Goal: Answer question/provide support

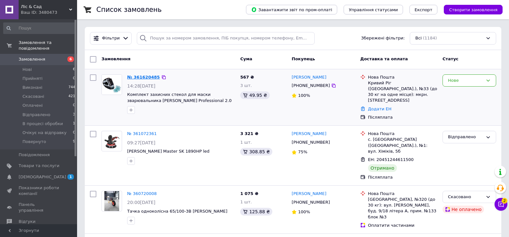
click at [145, 76] on link "№ 361620485" at bounding box center [143, 77] width 33 height 5
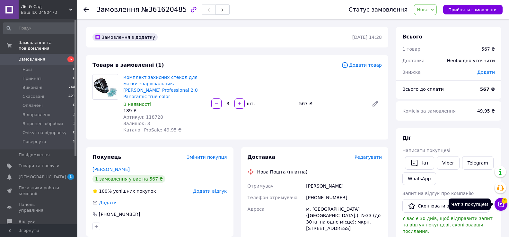
click at [502, 202] on button "Чат з покупцем 2" at bounding box center [501, 204] width 13 height 13
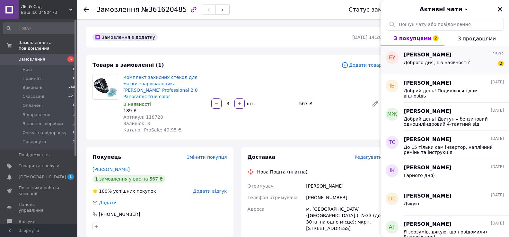
click at [434, 63] on span "Доброго дня, є в наявності?" at bounding box center [437, 62] width 66 height 5
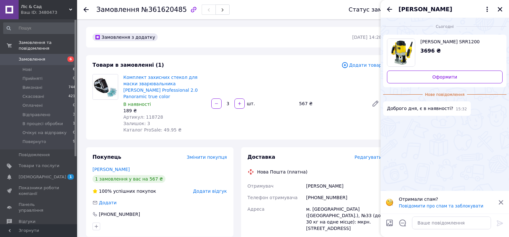
click at [426, 42] on span "[PERSON_NAME] SRR1200" at bounding box center [458, 42] width 77 height 6
click at [422, 224] on textarea at bounding box center [451, 223] width 79 height 13
type textarea "Добрий день! Так є 1 шт"
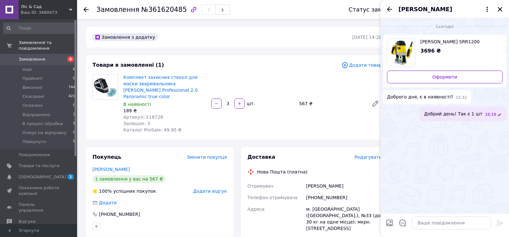
click at [253, 69] on div "Товари в замовленні (1)" at bounding box center [217, 65] width 249 height 7
click at [388, 7] on icon "Назад" at bounding box center [390, 9] width 8 height 8
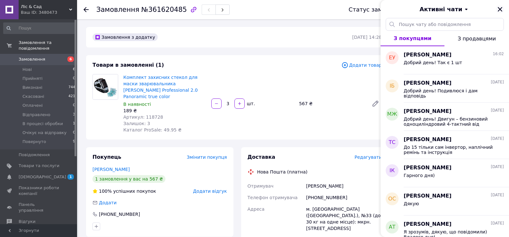
click at [501, 8] on icon "Закрити" at bounding box center [500, 9] width 4 height 4
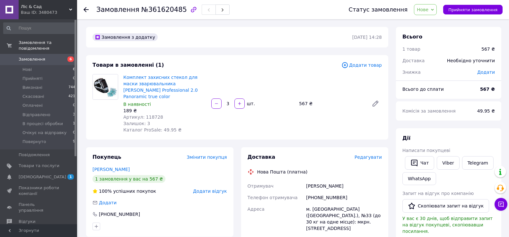
click at [150, 115] on span "Артикул: 118728" at bounding box center [143, 117] width 40 height 5
copy span "118728"
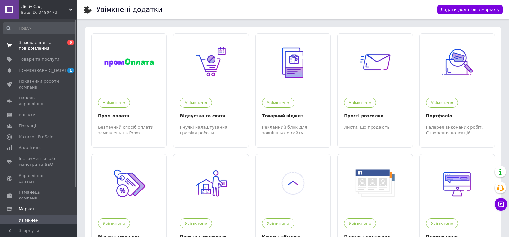
click at [35, 44] on span "Замовлення та повідомлення" at bounding box center [39, 46] width 41 height 12
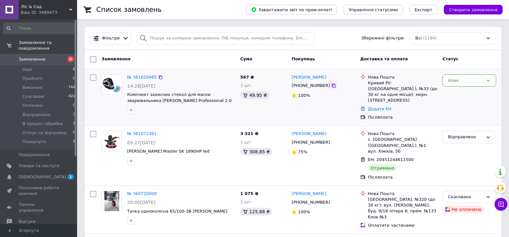
click at [331, 85] on icon at bounding box center [333, 85] width 5 height 5
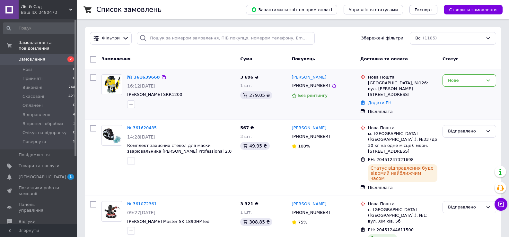
click at [151, 76] on link "№ 361639668" at bounding box center [143, 77] width 33 height 5
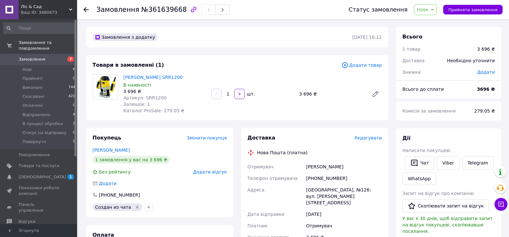
click at [154, 98] on span "Артикул: SRR1200" at bounding box center [144, 97] width 43 height 5
copy span "SRR1200"
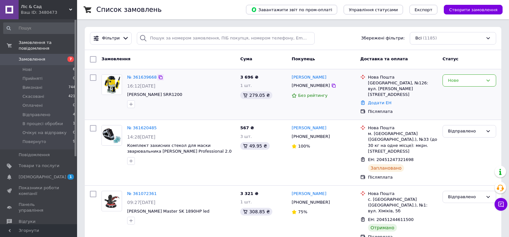
click at [158, 76] on icon at bounding box center [160, 77] width 5 height 5
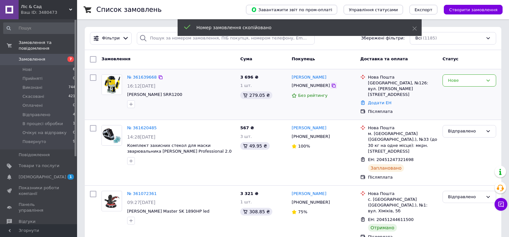
click at [331, 84] on icon at bounding box center [333, 85] width 5 height 5
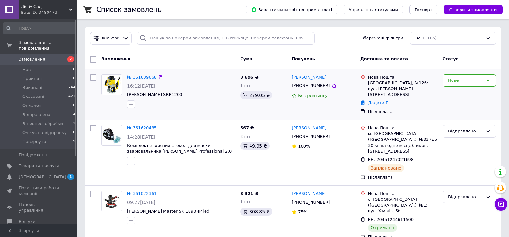
click at [134, 79] on link "№ 361639668" at bounding box center [142, 77] width 30 height 5
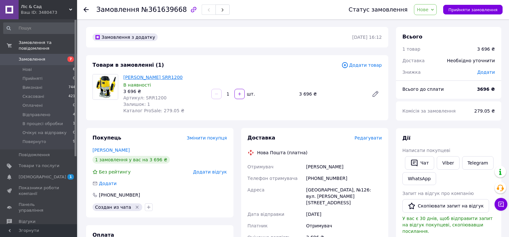
drag, startPoint x: 124, startPoint y: 75, endPoint x: 173, endPoint y: 77, distance: 48.2
click at [173, 77] on div "Фрезер Stanley SRR1200 В наявності 3 696 ₴ Артикул: SRR1200 Залишок: 1 Каталог …" at bounding box center [165, 94] width 88 height 42
copy link "[PERSON_NAME] SRR1200"
